Goal: Find specific page/section: Find specific page/section

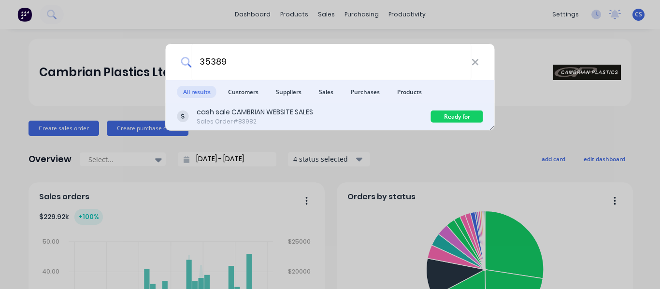
type input "35389"
click at [364, 103] on div "cash sale CAMBRIAN WEBSITE SALES Sales Order #83982 Ready for Delivery" at bounding box center [330, 116] width 329 height 27
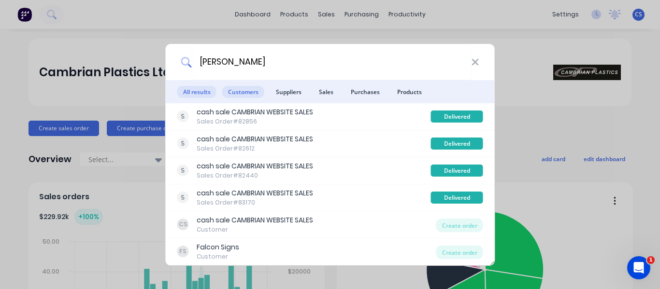
type input "[PERSON_NAME]"
click at [251, 92] on span "Customers" at bounding box center [243, 92] width 42 height 12
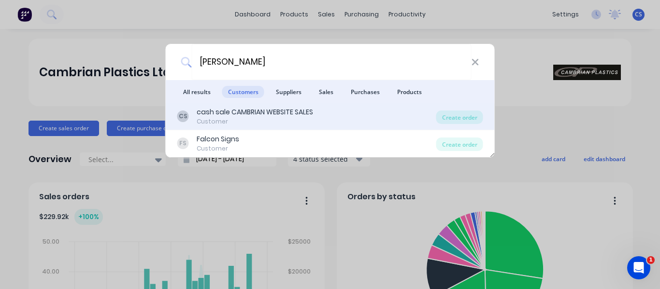
click at [290, 116] on div "cash sale CAMBRIAN WEBSITE SALES" at bounding box center [255, 112] width 116 height 10
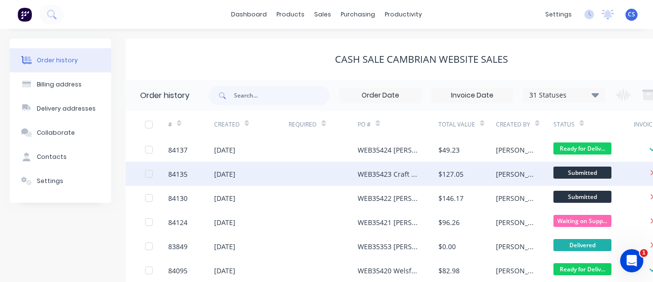
click at [382, 166] on div "WEB35423 Craft & Repeat Limited" at bounding box center [398, 174] width 81 height 24
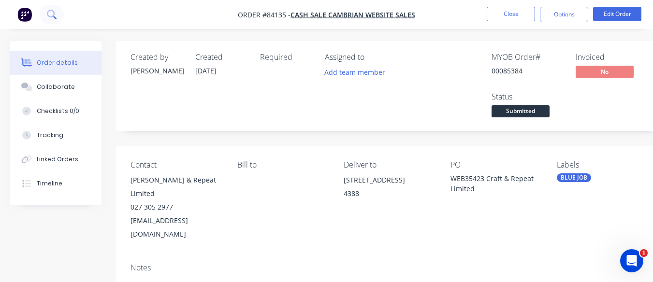
click at [53, 23] on button at bounding box center [52, 14] width 24 height 19
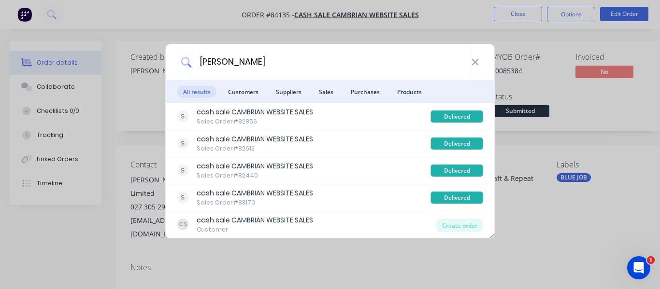
type input "[PERSON_NAME]"
